Goal: Task Accomplishment & Management: Use online tool/utility

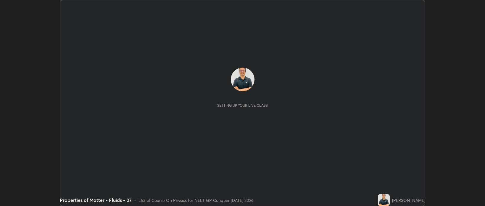
scroll to position [206, 485]
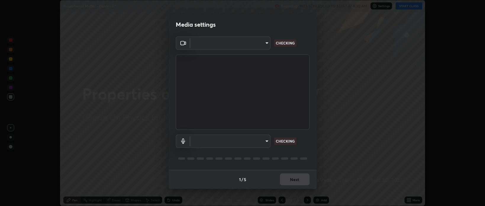
type input "bcb9d7dafccbd8d00e6ada9b6dd7e52ba20ca67bbbba0d0563dd421ab33f40a5"
type input "5405dafcf71917736ec6848d9ee5faefdd7df54c81d7dd0b46c1e93636415f02"
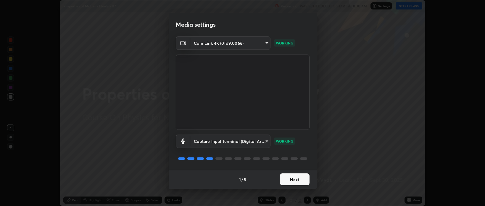
click at [293, 179] on button "Next" at bounding box center [295, 179] width 30 height 12
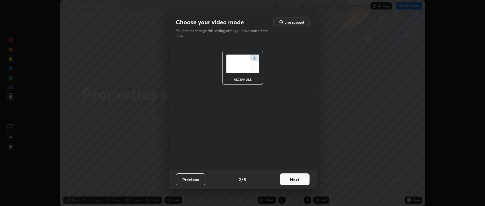
click at [294, 181] on button "Next" at bounding box center [295, 179] width 30 height 12
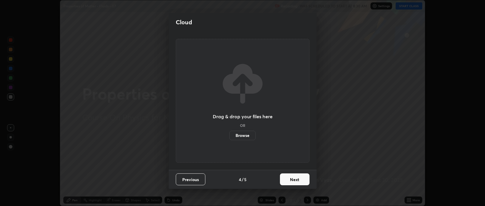
click at [293, 180] on button "Next" at bounding box center [295, 179] width 30 height 12
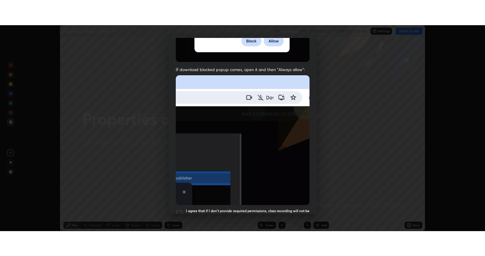
scroll to position [120, 0]
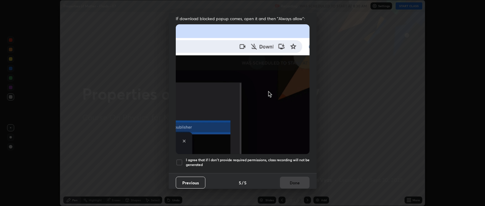
click at [184, 160] on div "I agree that if I don't provide required permissions, class recording will not …" at bounding box center [243, 162] width 134 height 7
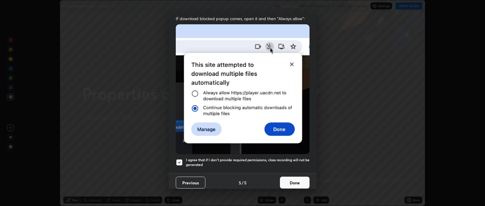
click at [290, 178] on button "Done" at bounding box center [295, 182] width 30 height 12
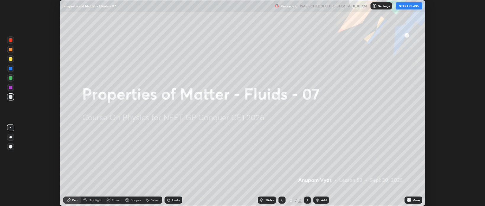
click at [409, 7] on button "START CLASS" at bounding box center [409, 5] width 27 height 7
click at [413, 199] on div "More" at bounding box center [414, 199] width 18 height 7
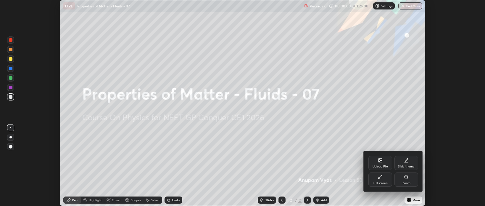
click at [375, 177] on div "Full screen" at bounding box center [381, 179] width 24 height 14
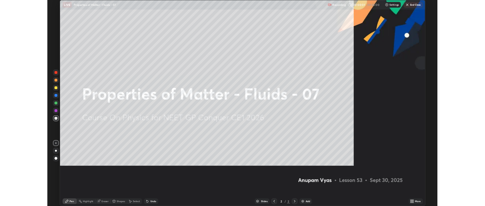
scroll to position [256, 485]
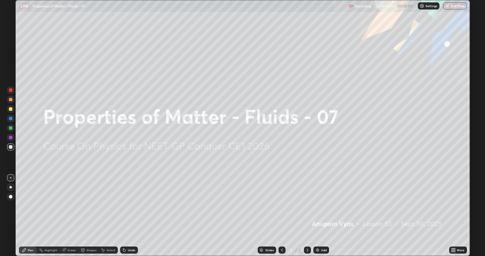
click at [323, 206] on div "Add" at bounding box center [324, 249] width 6 height 3
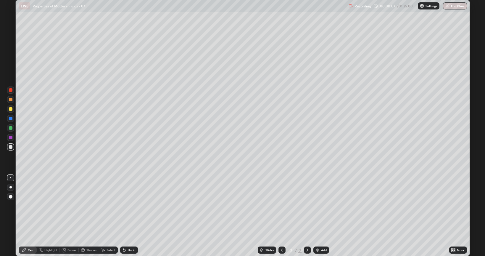
click at [11, 187] on div at bounding box center [10, 187] width 2 height 2
click at [221, 206] on div "Slides 3 / 3 Add" at bounding box center [294, 250] width 312 height 12
click at [223, 206] on div "Slides 3 / 3 Add" at bounding box center [294, 250] width 312 height 12
click at [323, 206] on div "Add" at bounding box center [324, 249] width 6 height 3
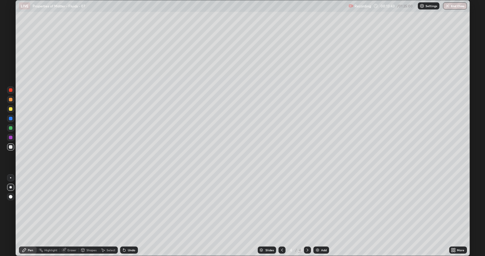
click at [110, 206] on div "Select" at bounding box center [111, 249] width 9 height 3
click at [90, 206] on div "Shapes" at bounding box center [91, 249] width 10 height 3
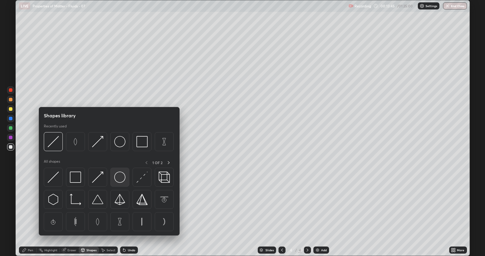
click at [120, 179] on img at bounding box center [119, 176] width 11 height 11
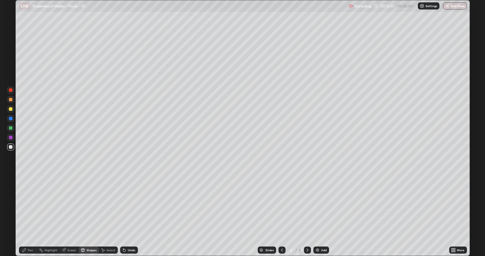
click at [29, 206] on div "Pen" at bounding box center [30, 249] width 5 height 3
click at [89, 206] on div "Shapes" at bounding box center [91, 249] width 10 height 3
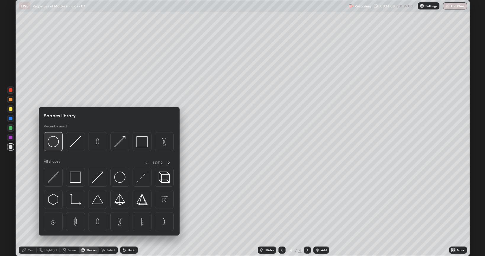
click at [52, 142] on img at bounding box center [53, 141] width 11 height 11
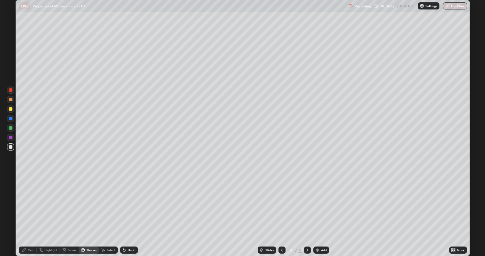
click at [31, 206] on div "Pen" at bounding box center [30, 249] width 5 height 3
click at [91, 206] on div "Shapes" at bounding box center [91, 249] width 10 height 3
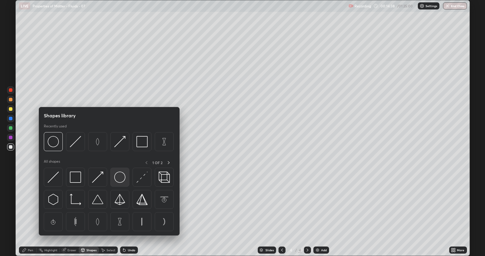
click at [118, 179] on img at bounding box center [119, 176] width 11 height 11
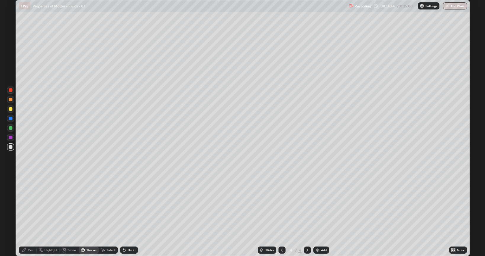
click at [33, 206] on div "Pen" at bounding box center [28, 249] width 18 height 7
click at [92, 206] on div "Shapes" at bounding box center [91, 249] width 10 height 3
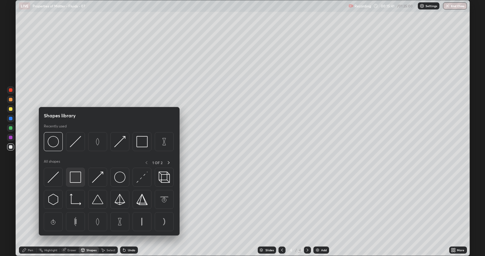
click at [76, 180] on img at bounding box center [75, 176] width 11 height 11
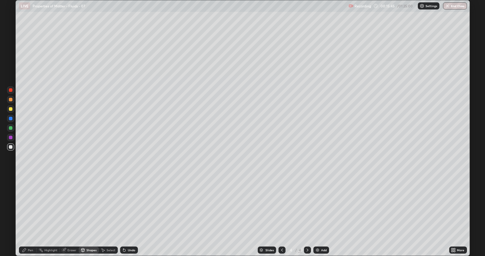
click at [29, 206] on div "Pen" at bounding box center [30, 249] width 5 height 3
click at [91, 206] on div "Shapes" at bounding box center [91, 249] width 10 height 3
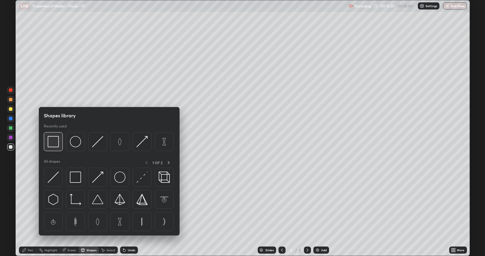
click at [53, 144] on img at bounding box center [53, 141] width 11 height 11
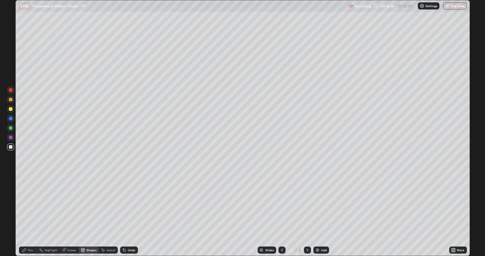
click at [32, 206] on div "Pen" at bounding box center [30, 249] width 5 height 3
click at [280, 206] on icon at bounding box center [282, 250] width 5 height 5
click at [307, 206] on icon at bounding box center [307, 250] width 5 height 5
click at [322, 206] on div "Add" at bounding box center [324, 249] width 6 height 3
click at [113, 206] on div "Select" at bounding box center [111, 249] width 9 height 3
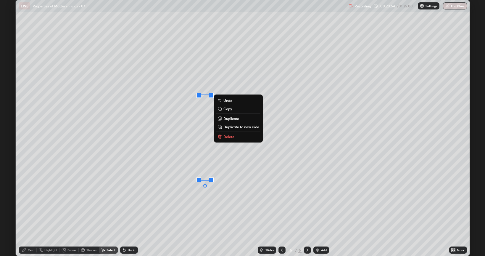
click at [237, 137] on button "Delete" at bounding box center [238, 136] width 44 height 7
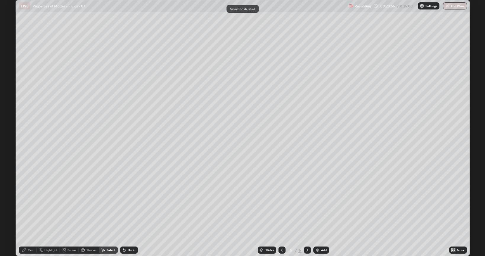
click at [31, 206] on div "Pen" at bounding box center [30, 249] width 5 height 3
click at [90, 206] on div "Shapes" at bounding box center [89, 249] width 20 height 7
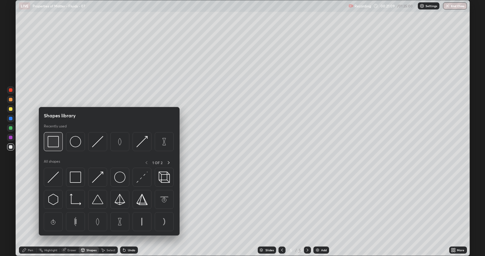
click at [56, 143] on img at bounding box center [53, 141] width 11 height 11
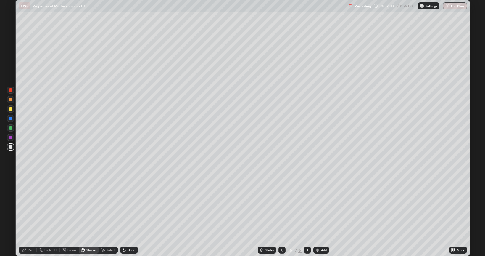
click at [31, 206] on div "Pen" at bounding box center [30, 249] width 5 height 3
click at [72, 206] on div "Eraser" at bounding box center [72, 249] width 9 height 3
click at [30, 206] on div "Pen" at bounding box center [30, 249] width 5 height 3
click at [10, 109] on div at bounding box center [11, 109] width 4 height 4
click at [94, 206] on div "Shapes" at bounding box center [91, 249] width 10 height 3
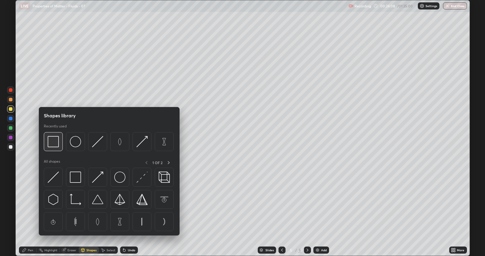
click at [55, 143] on img at bounding box center [53, 141] width 11 height 11
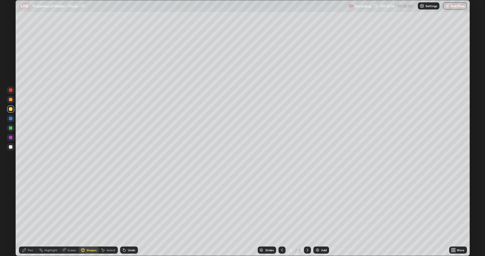
click at [73, 206] on div "Eraser" at bounding box center [72, 249] width 9 height 3
click at [29, 206] on div "Pen" at bounding box center [30, 249] width 5 height 3
click at [325, 206] on div "Add" at bounding box center [324, 249] width 6 height 3
click at [13, 149] on div at bounding box center [10, 146] width 7 height 7
click at [132, 206] on div "Undo" at bounding box center [131, 249] width 7 height 3
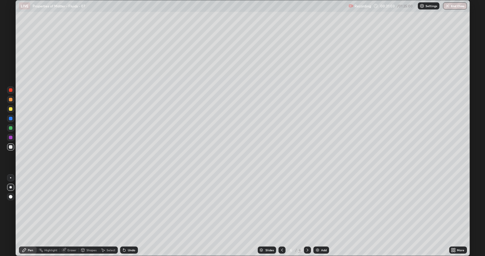
click at [132, 206] on div "Undo" at bounding box center [131, 249] width 7 height 3
click at [323, 206] on div "Add" at bounding box center [324, 249] width 6 height 3
click at [129, 206] on div "Undo" at bounding box center [131, 249] width 7 height 3
click at [109, 206] on div "Select" at bounding box center [111, 249] width 9 height 3
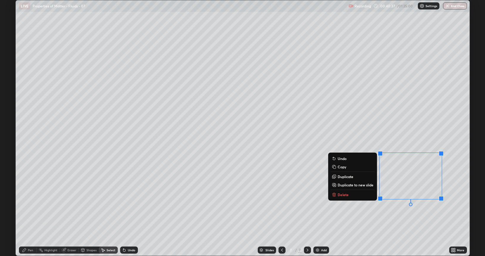
click at [355, 195] on button "Delete" at bounding box center [353, 194] width 44 height 7
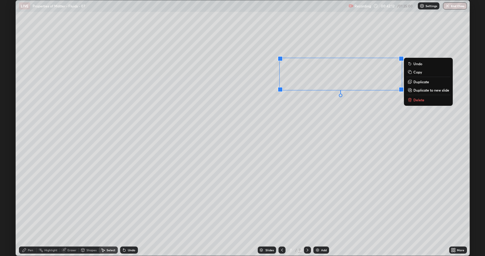
click at [191, 206] on div "0 ° Undo Copy Duplicate Duplicate to new slide Delete" at bounding box center [243, 127] width 454 height 255
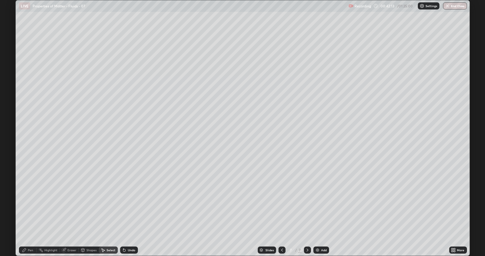
click at [29, 206] on div "Pen" at bounding box center [30, 249] width 5 height 3
click at [322, 206] on div "Add" at bounding box center [324, 249] width 6 height 3
click at [92, 206] on div "Shapes" at bounding box center [91, 249] width 10 height 3
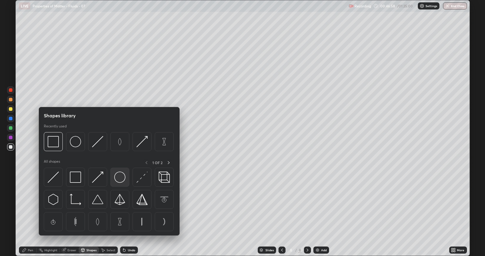
click at [119, 182] on img at bounding box center [119, 176] width 11 height 11
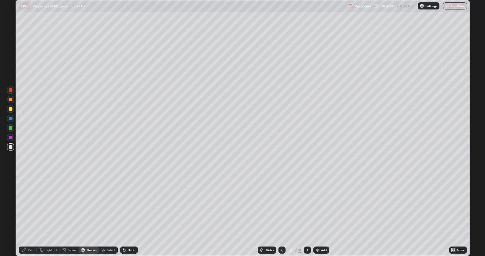
click at [33, 206] on div "Pen" at bounding box center [30, 249] width 5 height 3
click at [131, 206] on div "Undo" at bounding box center [131, 249] width 7 height 3
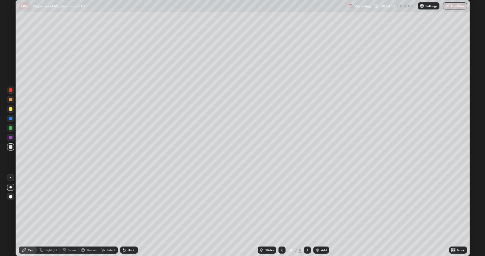
click at [325, 206] on div "Add" at bounding box center [324, 249] width 6 height 3
click at [281, 206] on icon at bounding box center [282, 250] width 5 height 5
click at [282, 206] on icon at bounding box center [282, 250] width 5 height 5
click at [306, 206] on icon at bounding box center [307, 250] width 5 height 5
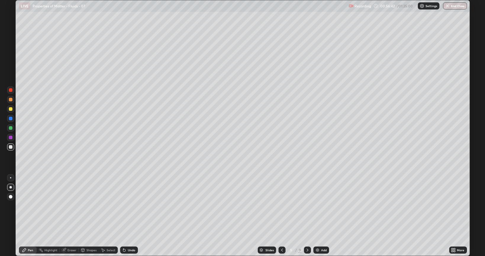
click at [307, 206] on icon at bounding box center [307, 250] width 5 height 5
click at [9, 110] on div at bounding box center [11, 109] width 4 height 4
click at [11, 147] on div at bounding box center [11, 147] width 4 height 4
click at [322, 206] on div "Add" at bounding box center [324, 249] width 6 height 3
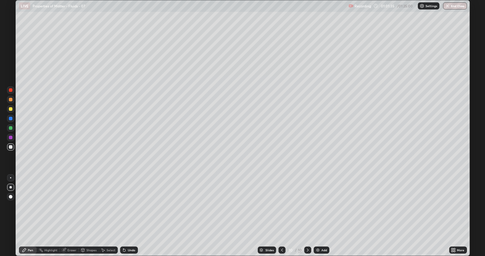
click at [70, 206] on div "Eraser" at bounding box center [72, 249] width 9 height 3
click at [29, 206] on div "Pen" at bounding box center [30, 249] width 5 height 3
click at [73, 206] on div "Eraser" at bounding box center [72, 249] width 9 height 3
click at [29, 206] on div "Pen" at bounding box center [30, 249] width 5 height 3
click at [322, 206] on div "Add" at bounding box center [325, 249] width 6 height 3
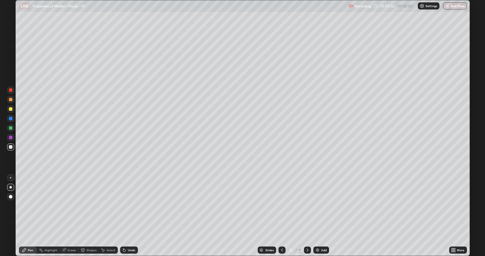
click at [131, 206] on div "Undo" at bounding box center [131, 249] width 7 height 3
click at [89, 206] on div "Shapes" at bounding box center [91, 249] width 10 height 3
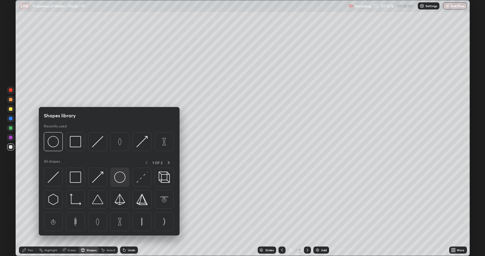
click at [118, 181] on img at bounding box center [119, 176] width 11 height 11
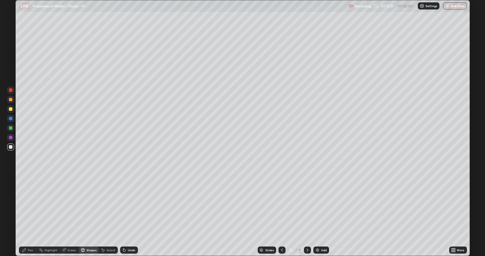
click at [69, 206] on div "Eraser" at bounding box center [72, 249] width 9 height 3
click at [31, 206] on div "Pen" at bounding box center [30, 249] width 5 height 3
click at [130, 206] on div "Undo" at bounding box center [131, 249] width 7 height 3
click at [131, 206] on div "Undo" at bounding box center [131, 249] width 7 height 3
click at [133, 206] on div "Undo" at bounding box center [131, 249] width 7 height 3
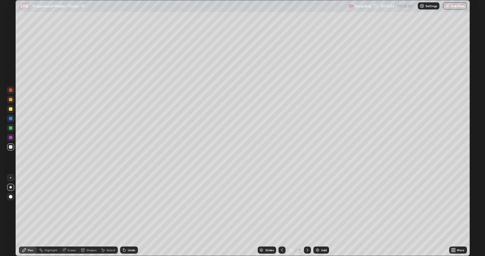
click at [132, 206] on div "Undo" at bounding box center [131, 249] width 7 height 3
click at [133, 206] on div "Undo" at bounding box center [131, 249] width 7 height 3
click at [132, 206] on div "Undo" at bounding box center [131, 249] width 7 height 3
click at [133, 206] on div "Undo" at bounding box center [131, 249] width 7 height 3
click at [133, 206] on div "Undo" at bounding box center [129, 249] width 18 height 7
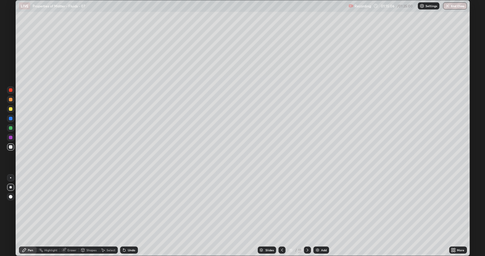
click at [133, 206] on div "Undo" at bounding box center [131, 249] width 7 height 3
click at [454, 5] on button "End Class" at bounding box center [455, 5] width 24 height 7
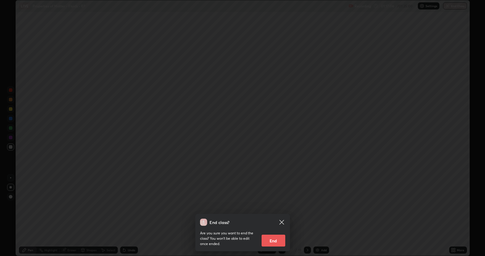
click at [279, 206] on icon at bounding box center [281, 222] width 7 height 7
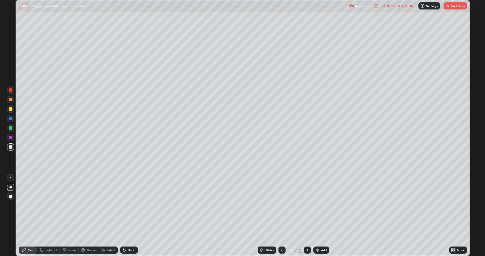
click at [454, 3] on button "End Class" at bounding box center [455, 5] width 23 height 7
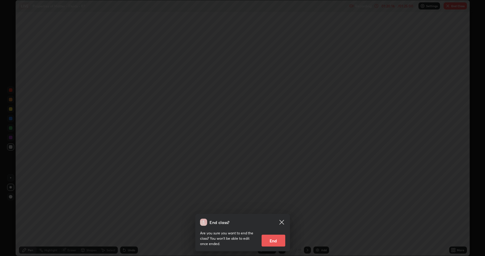
click at [277, 206] on button "End" at bounding box center [274, 241] width 24 height 12
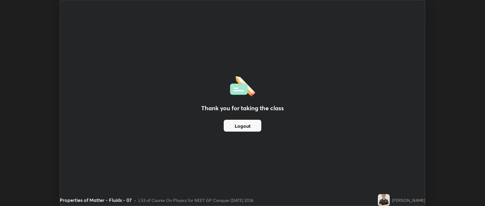
scroll to position [29406, 29127]
